Goal: Task Accomplishment & Management: Use online tool/utility

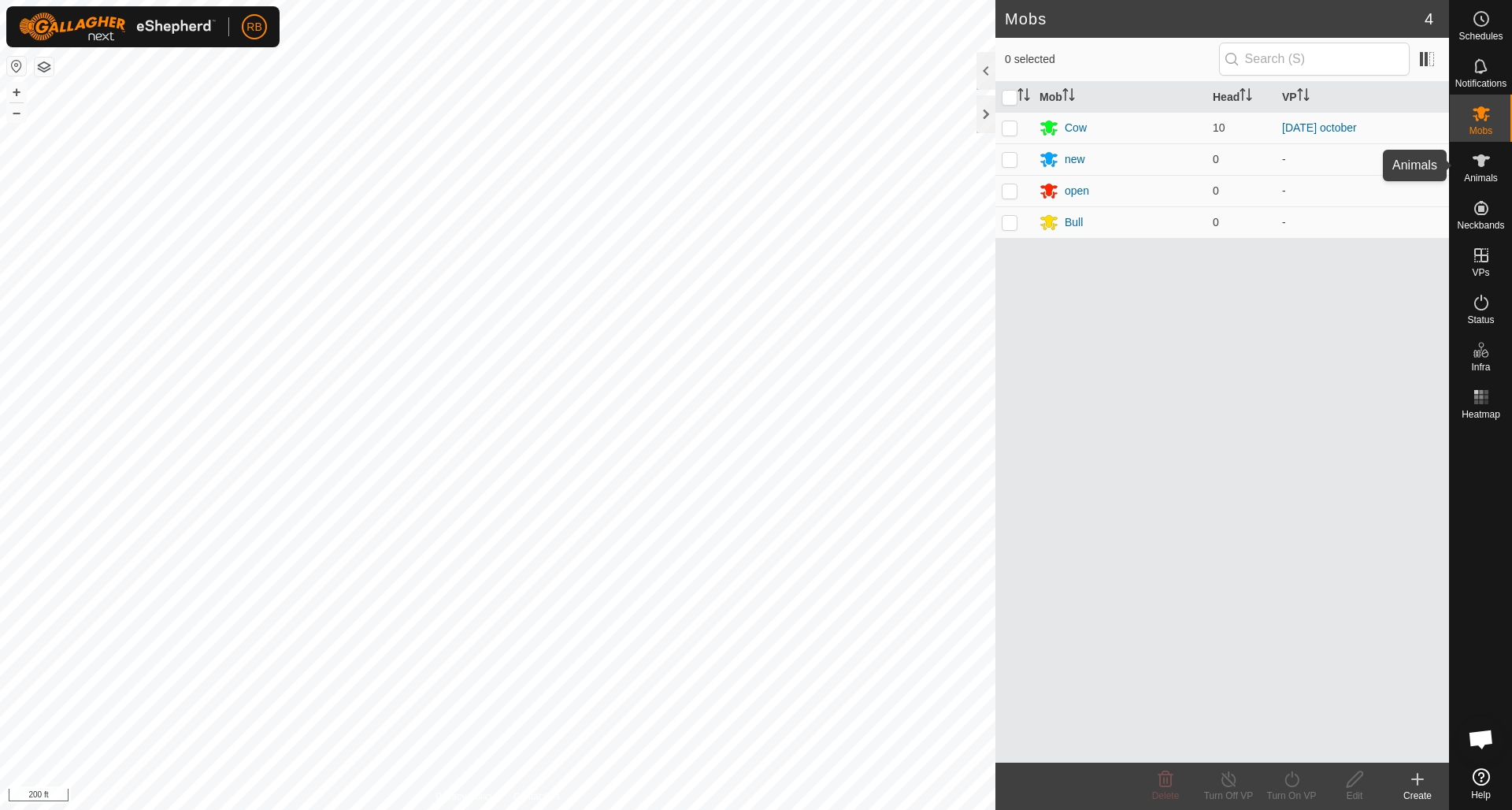
click at [1477, 163] on icon at bounding box center [1481, 161] width 19 height 19
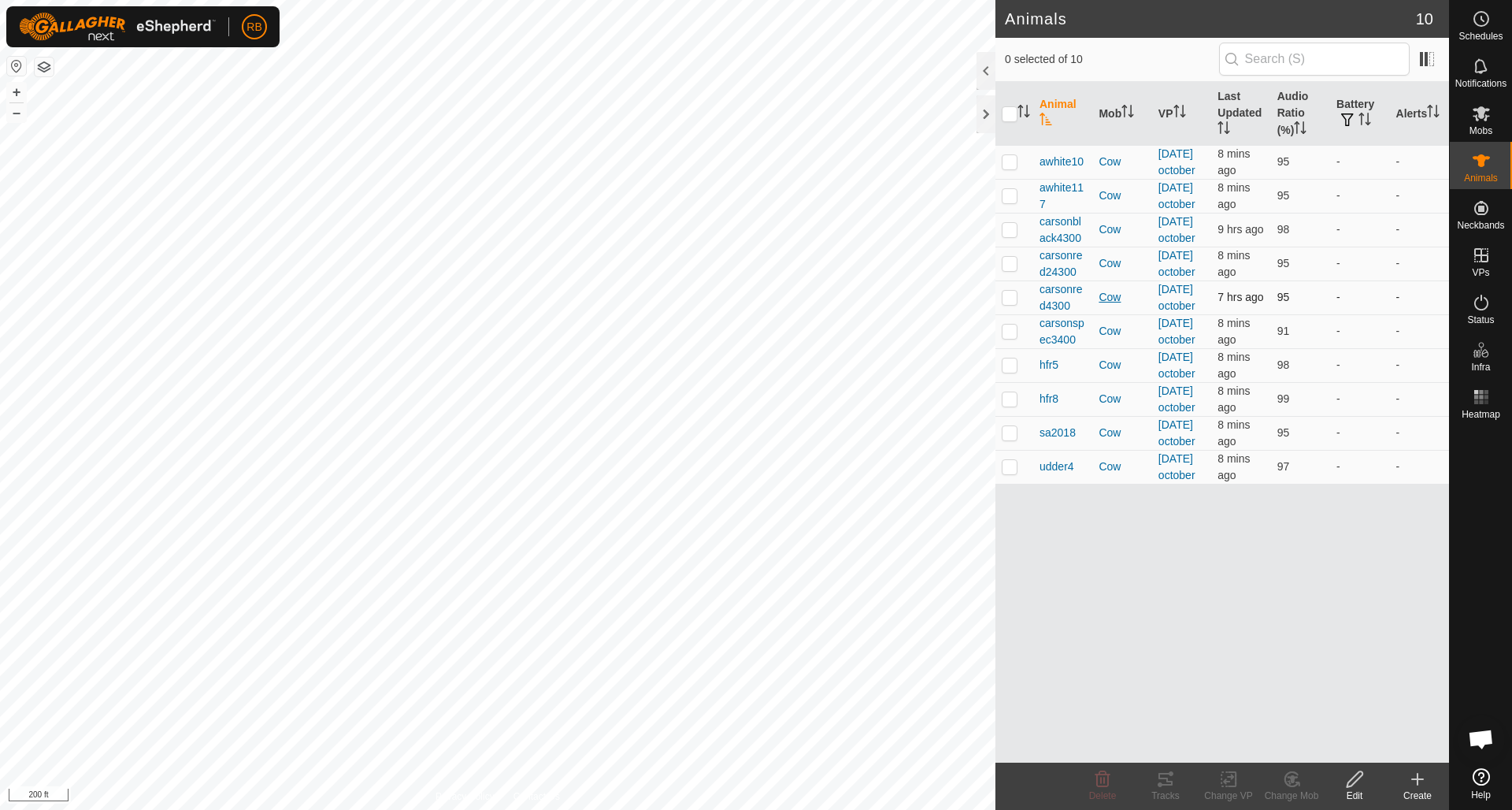
click at [1115, 305] on div "Cow" at bounding box center [1121, 297] width 46 height 17
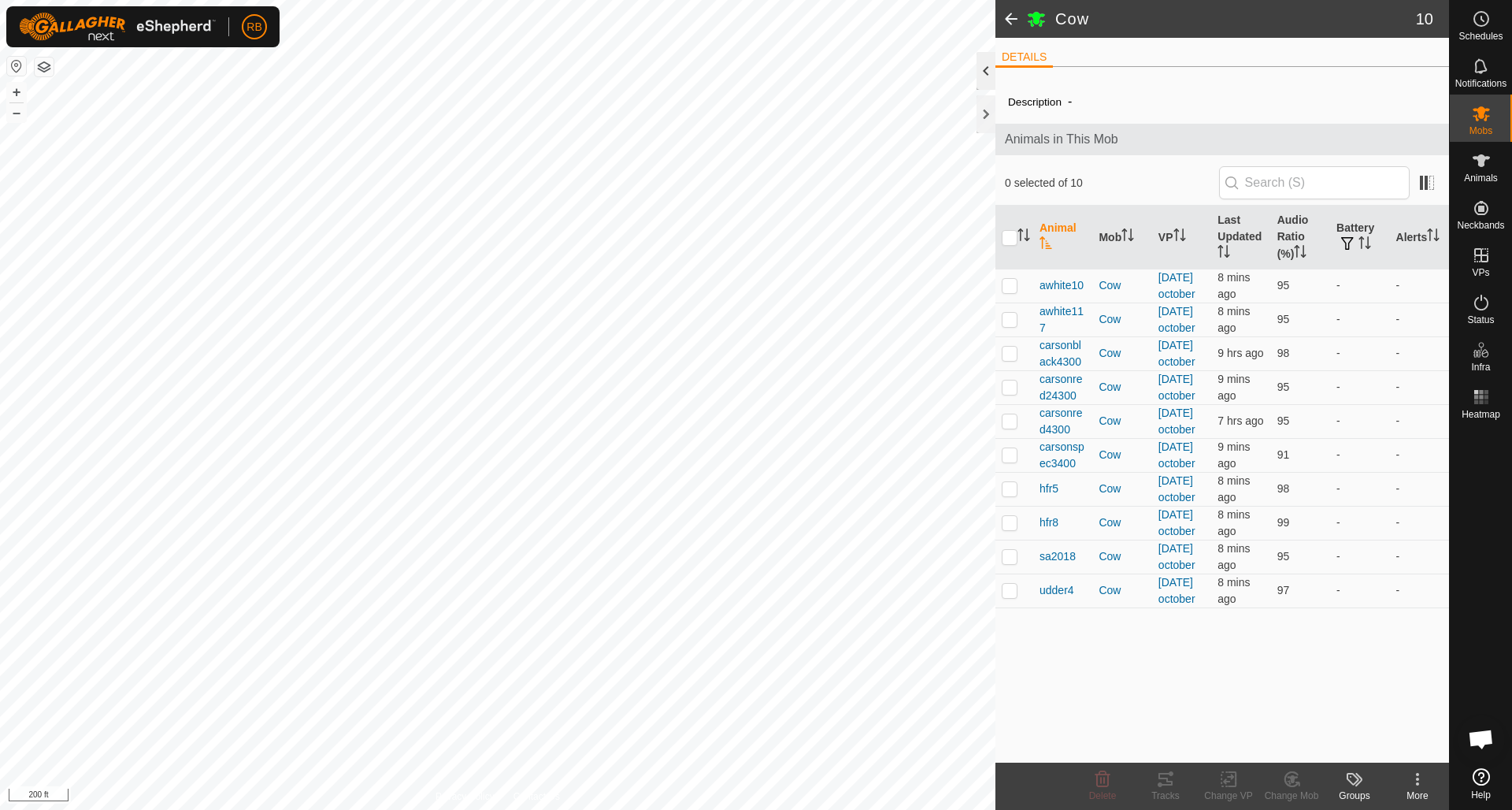
click at [984, 72] on div at bounding box center [986, 71] width 19 height 38
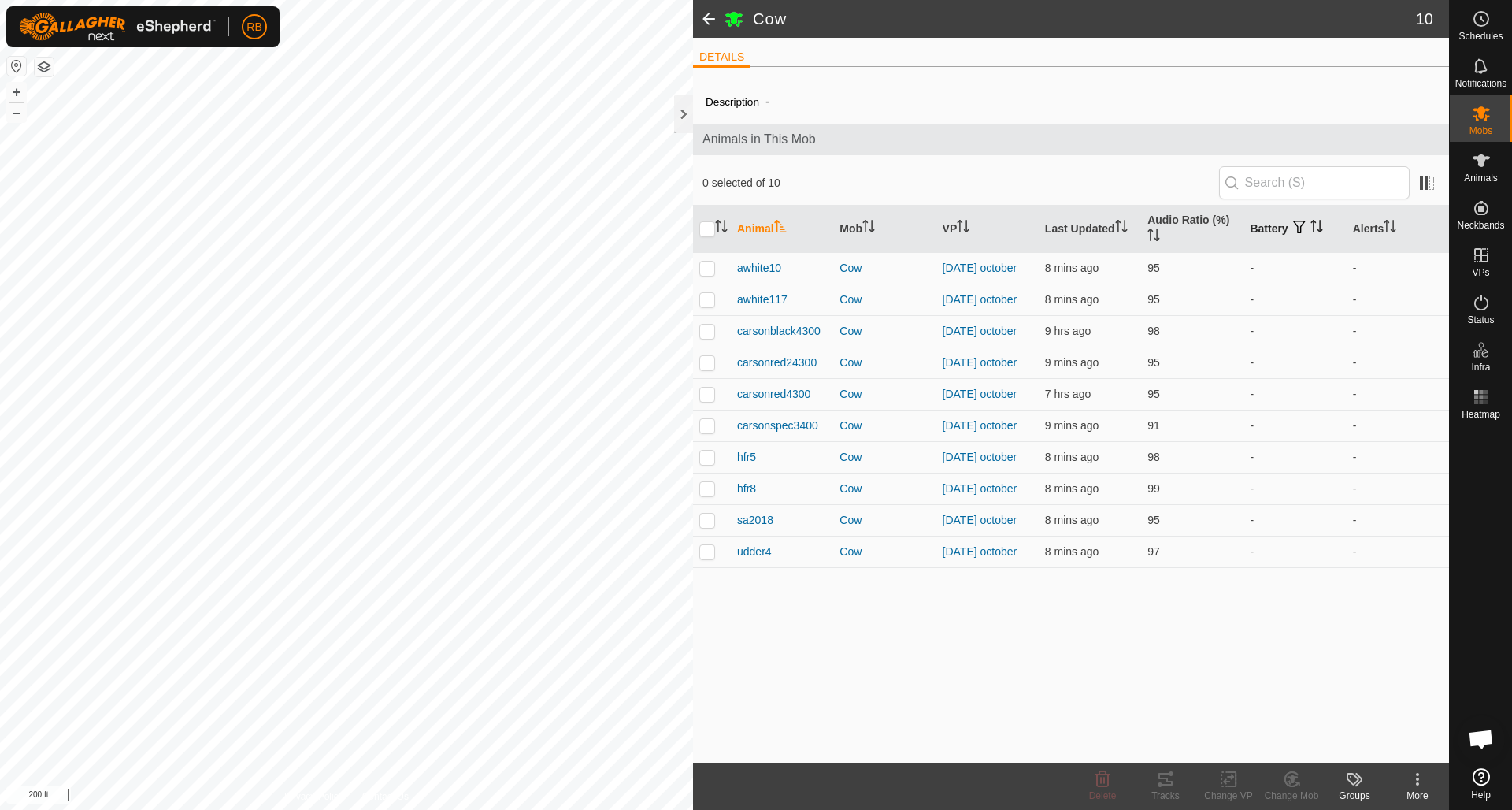
click at [1276, 227] on th "Battery" at bounding box center [1294, 229] width 102 height 47
click at [1425, 188] on span at bounding box center [1427, 183] width 25 height 25
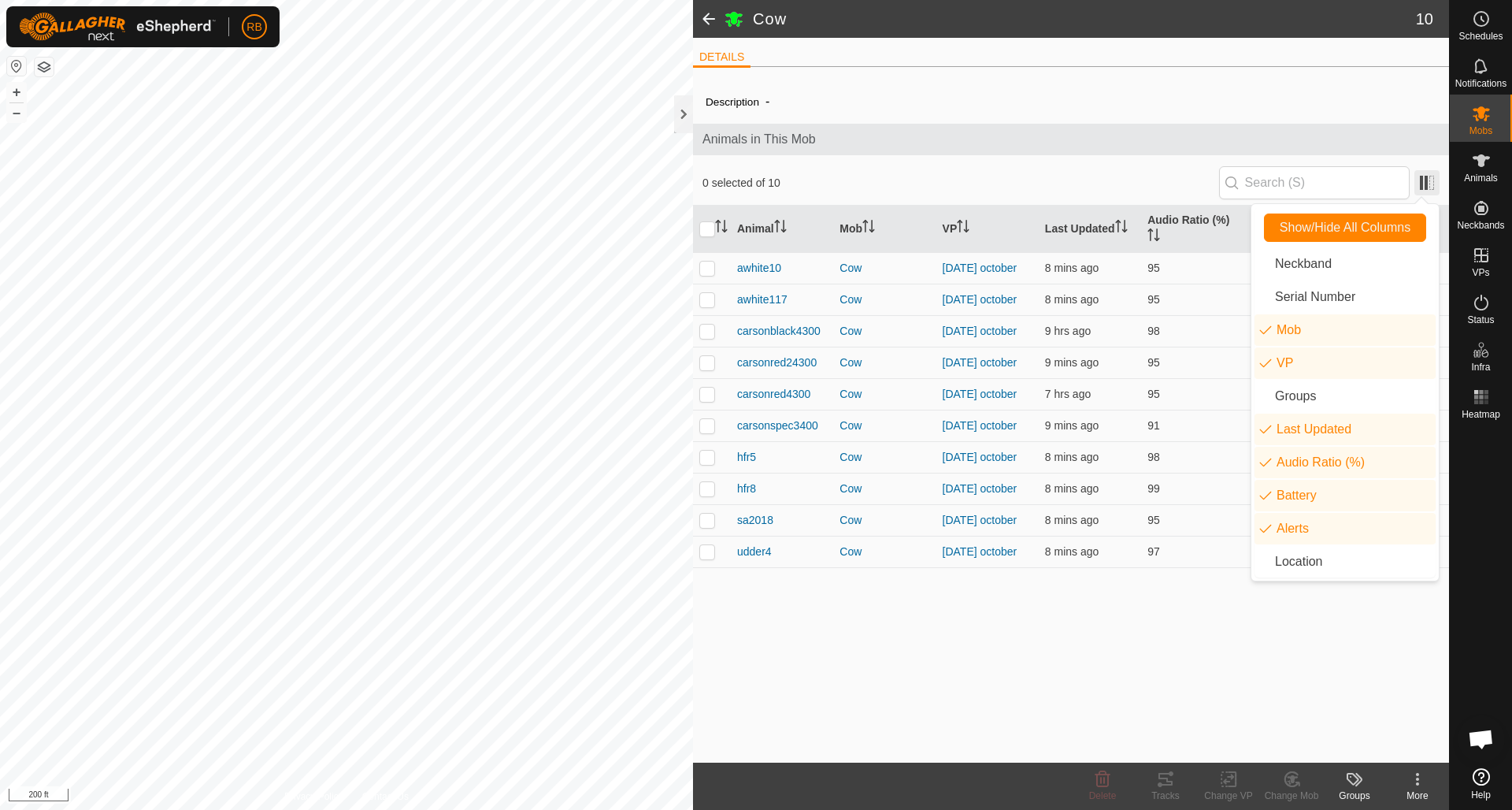
click at [1425, 188] on span at bounding box center [1427, 183] width 25 height 25
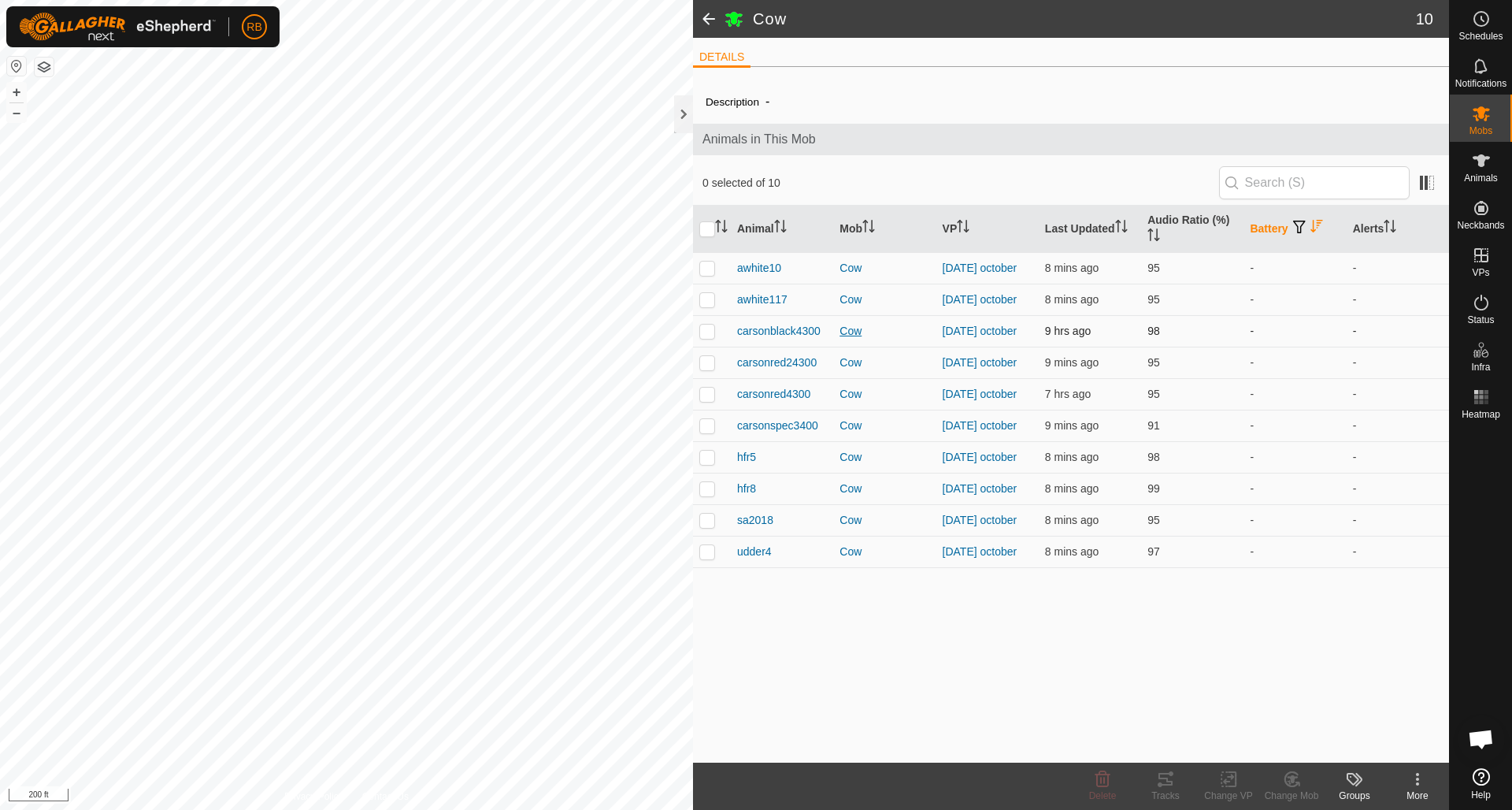
click at [857, 337] on div "Cow" at bounding box center [884, 331] width 90 height 17
click at [760, 337] on span "carsonblack4300" at bounding box center [779, 331] width 83 height 17
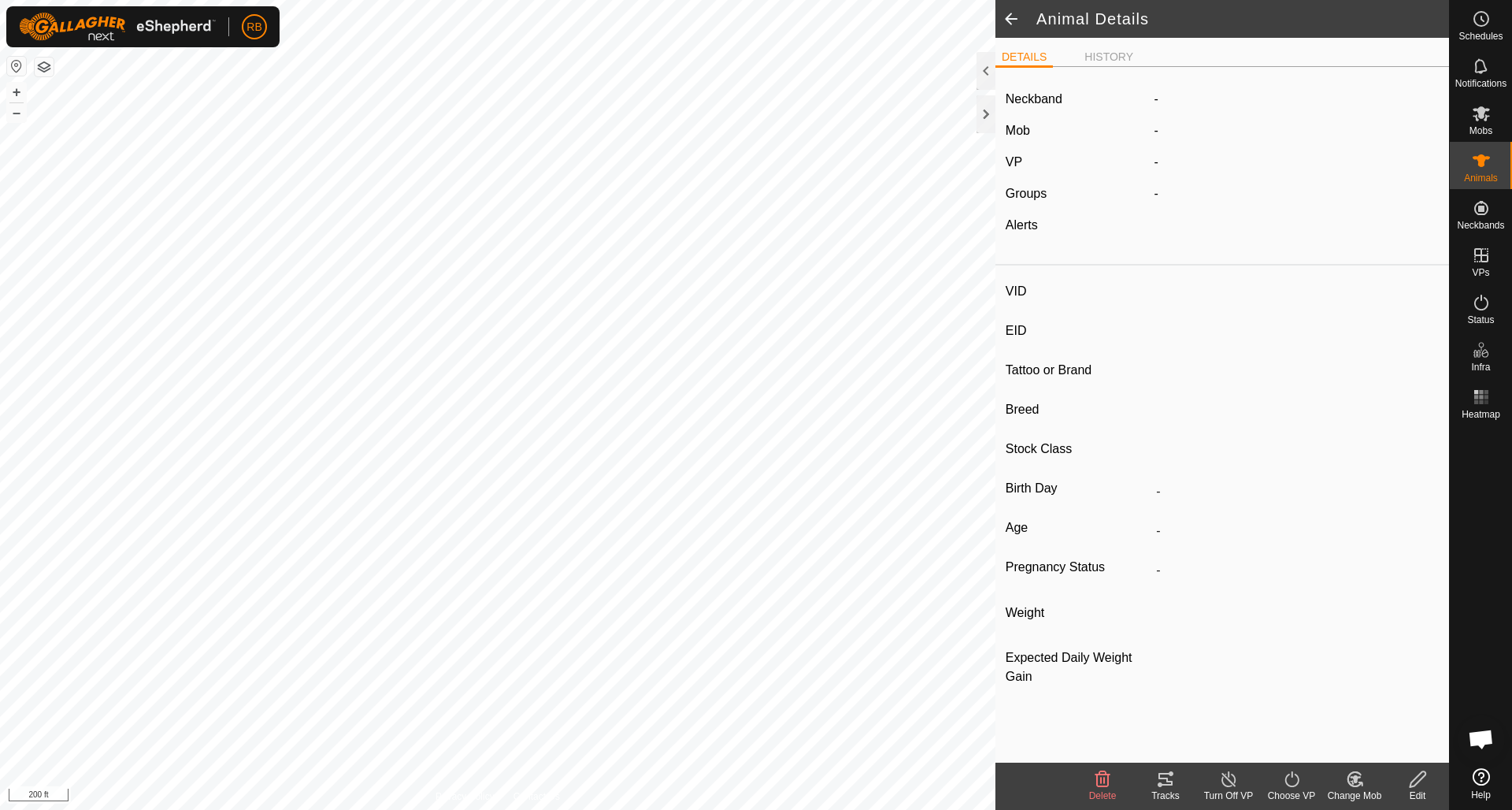
type input "carsonblack4300"
type input "-"
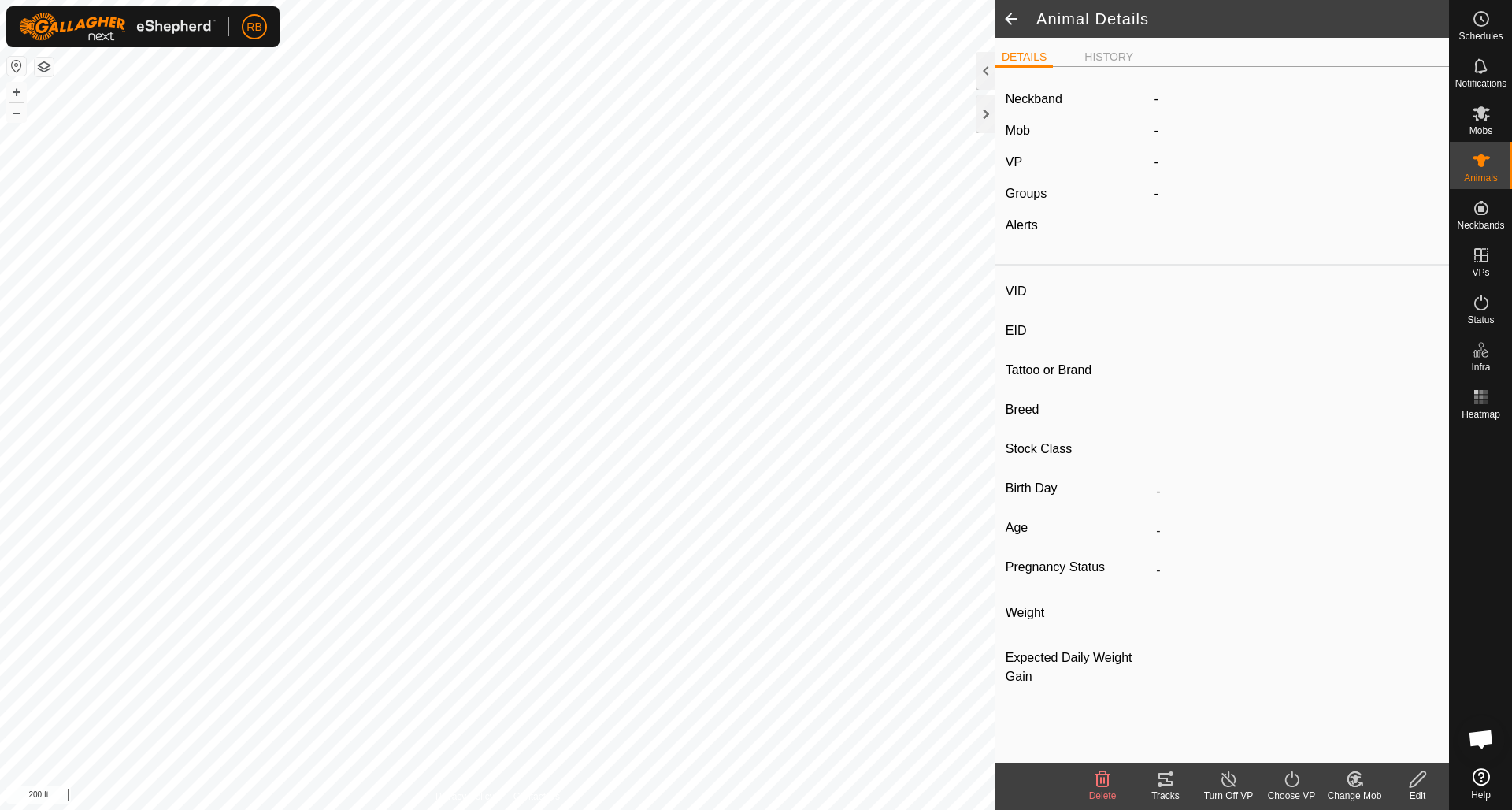
type input "0 kg"
type input "-"
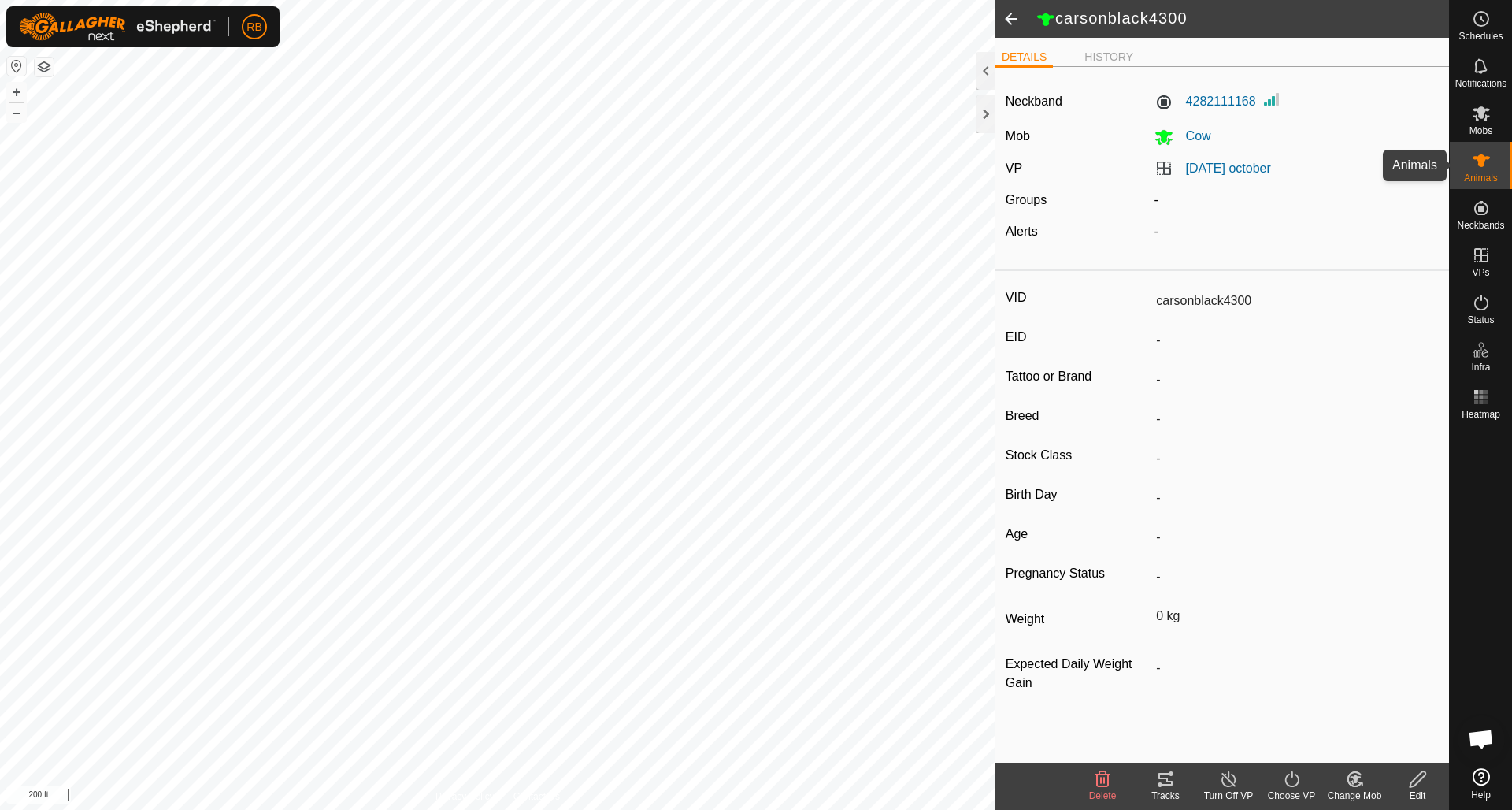
click at [1483, 166] on icon at bounding box center [1481, 161] width 17 height 13
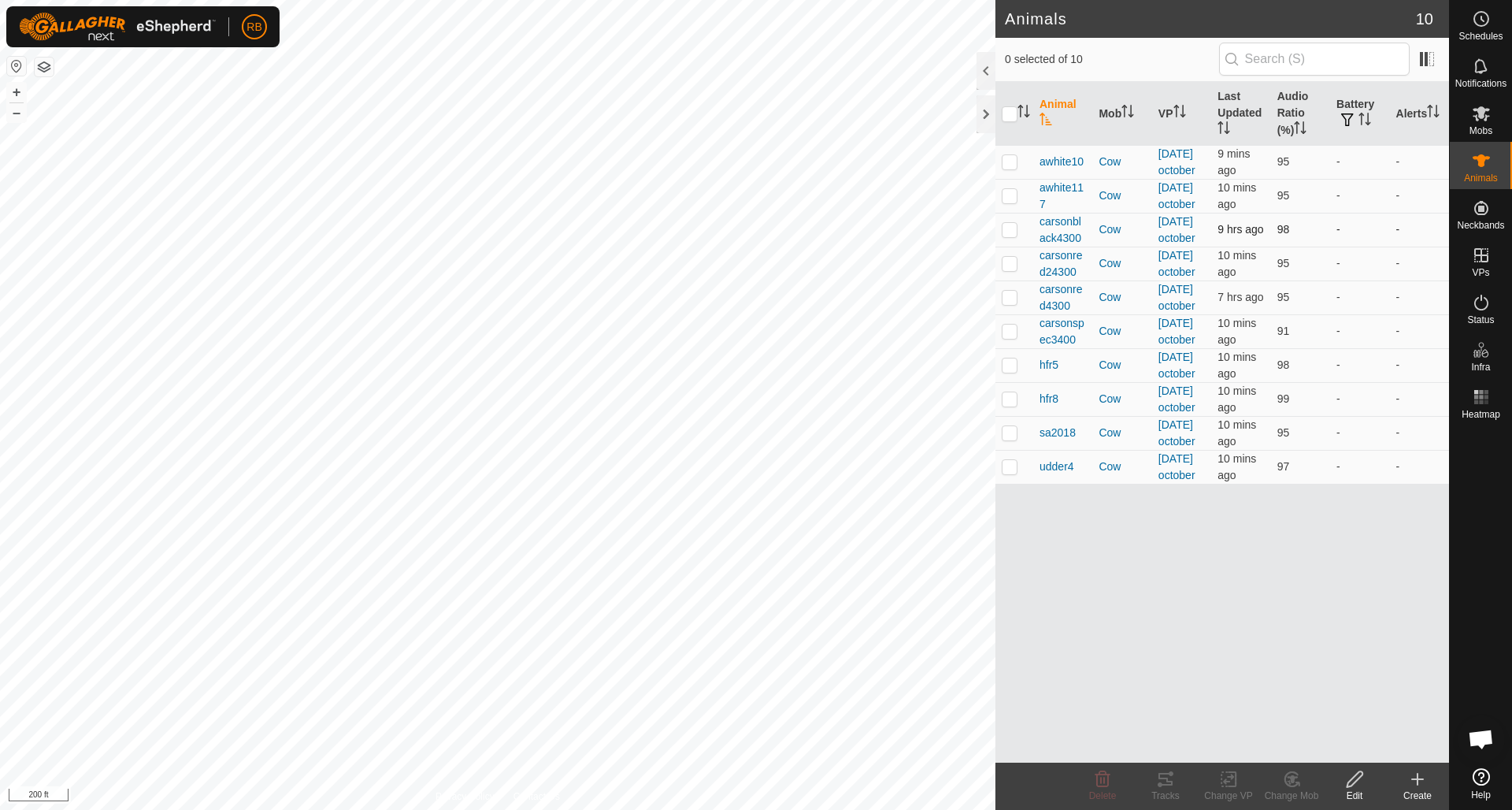
click at [1012, 235] on p-checkbox at bounding box center [1009, 229] width 16 height 13
click at [1165, 779] on icon at bounding box center [1166, 779] width 14 height 13
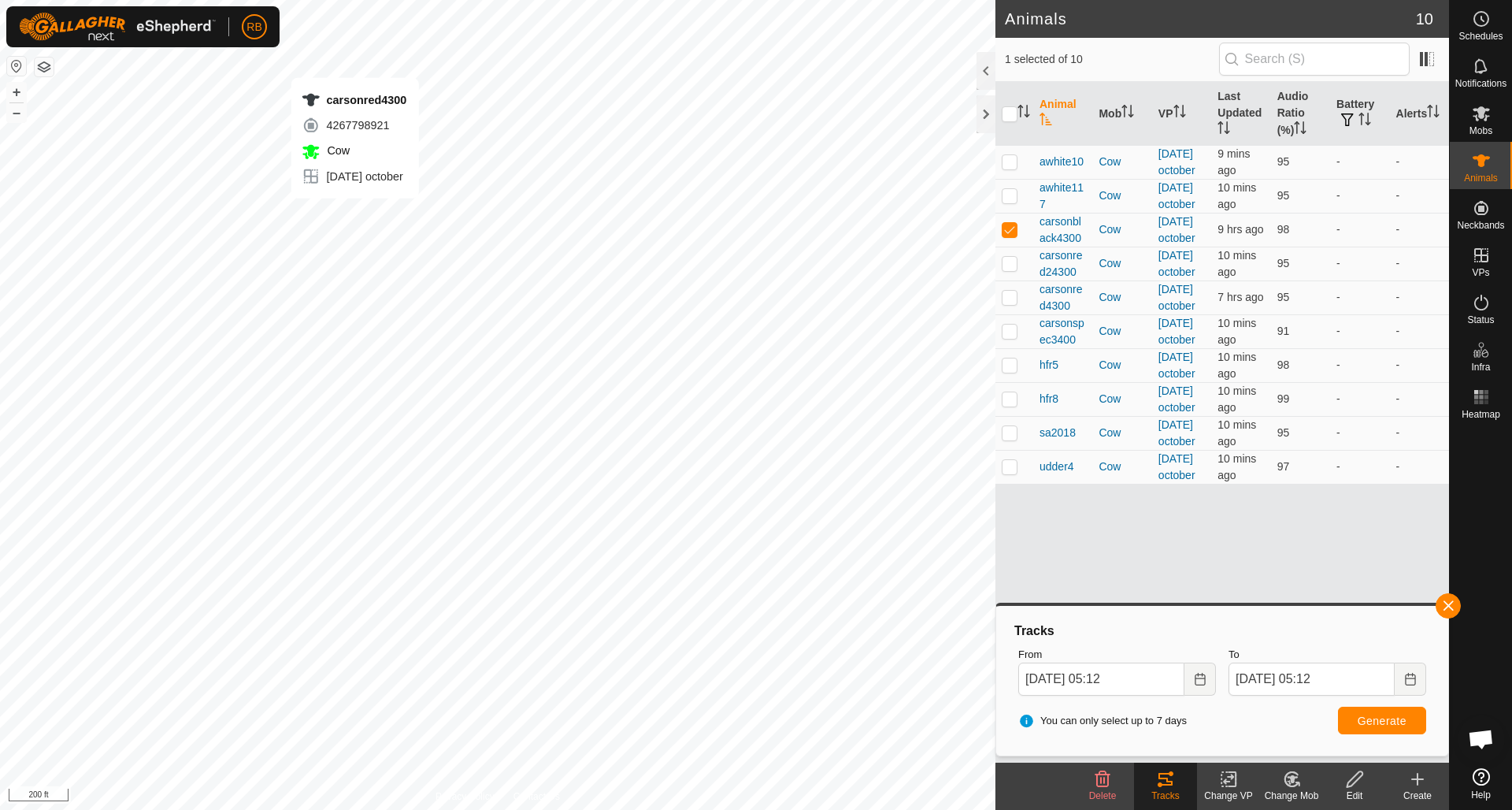
checkbox input "false"
checkbox input "true"
click at [1398, 719] on span "Generate" at bounding box center [1381, 721] width 48 height 13
